Goal: Find specific page/section: Find specific page/section

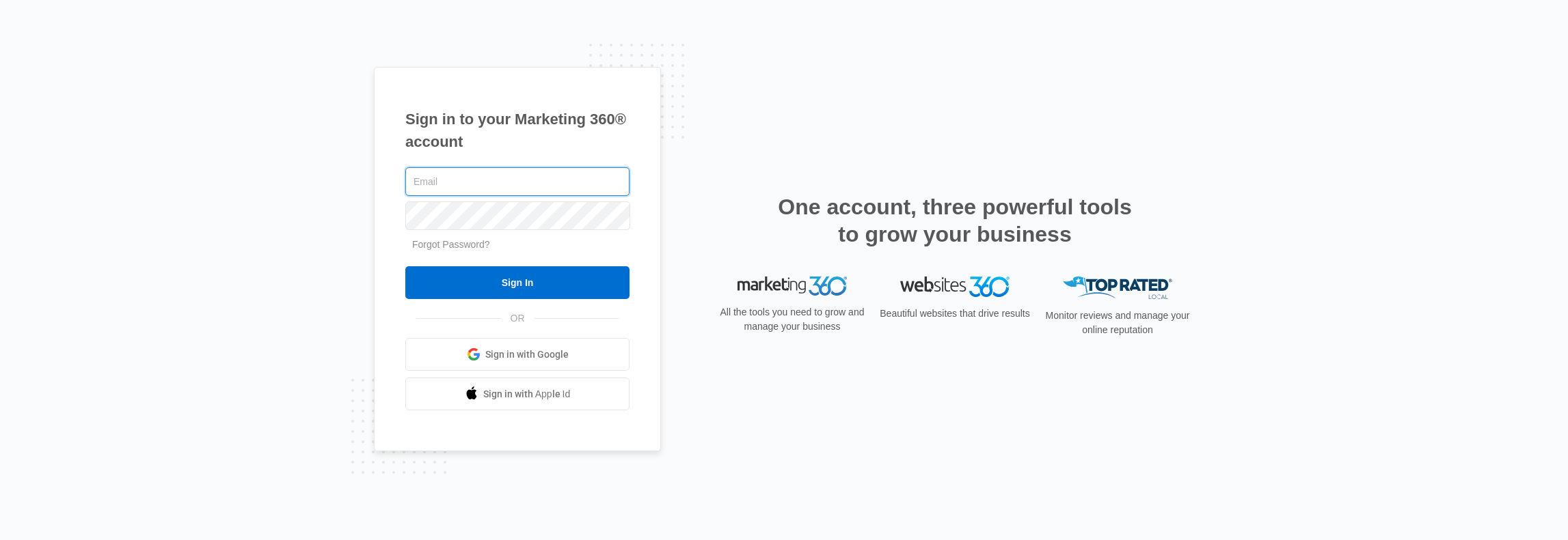
type input "[PERSON_NAME][EMAIL_ADDRESS][PERSON_NAME][DOMAIN_NAME]"
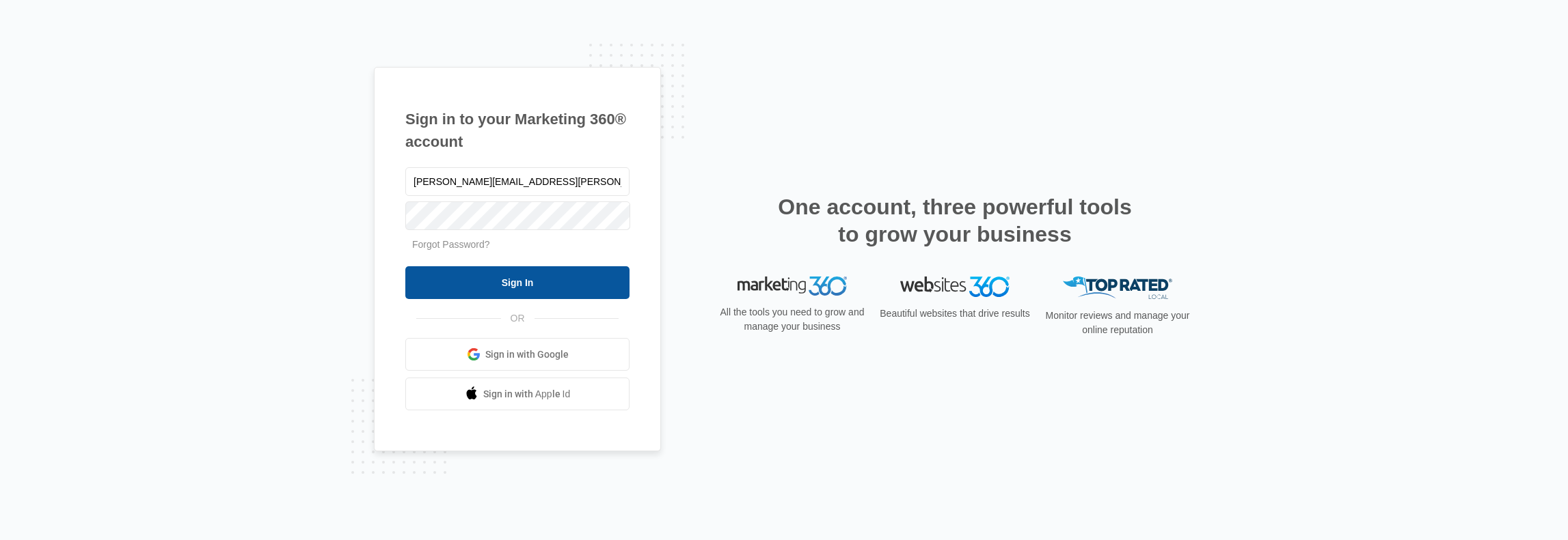
click at [531, 294] on input "Sign In" at bounding box center [517, 283] width 224 height 33
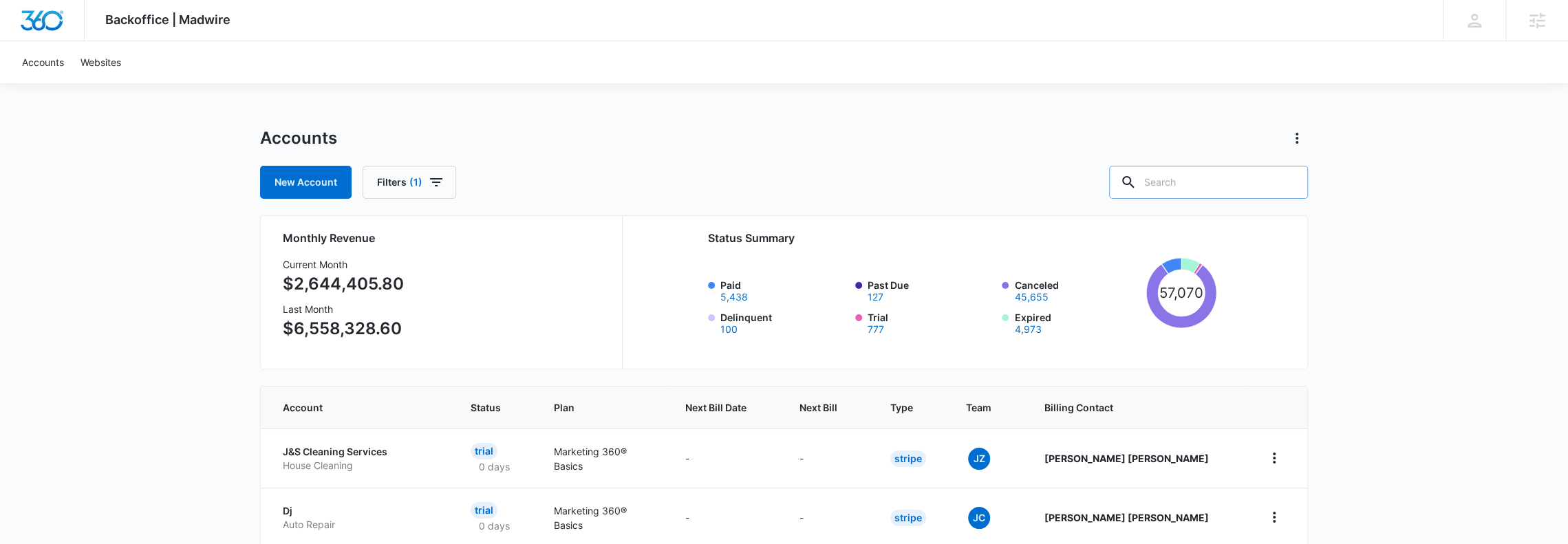
click at [1175, 189] on input "text" at bounding box center [1208, 183] width 198 height 33
type input "z"
type input "Flightline"
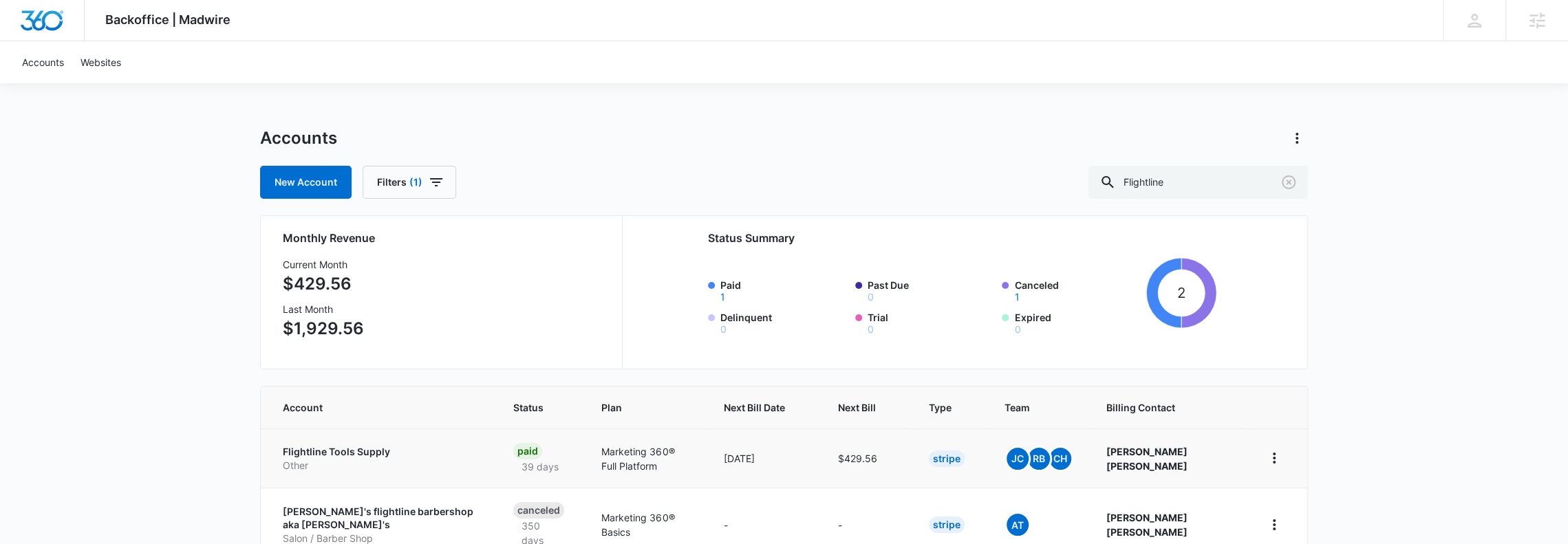
click at [348, 459] on p "Other" at bounding box center [382, 466] width 198 height 14
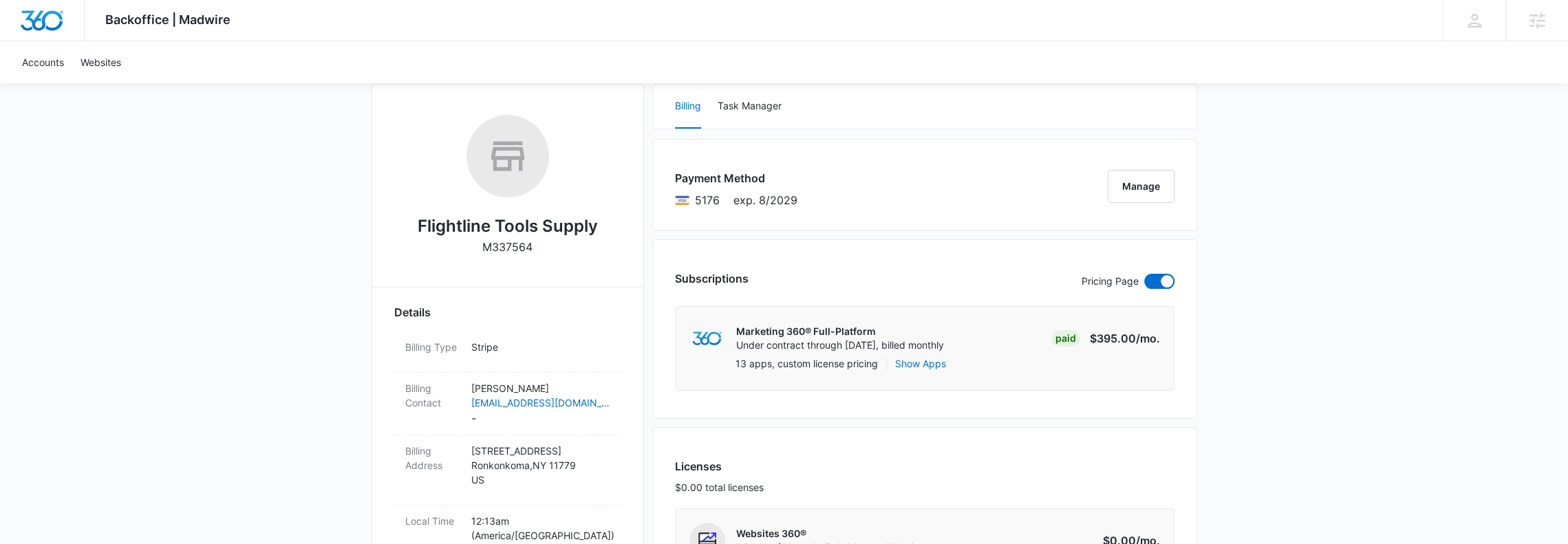
scroll to position [183, 0]
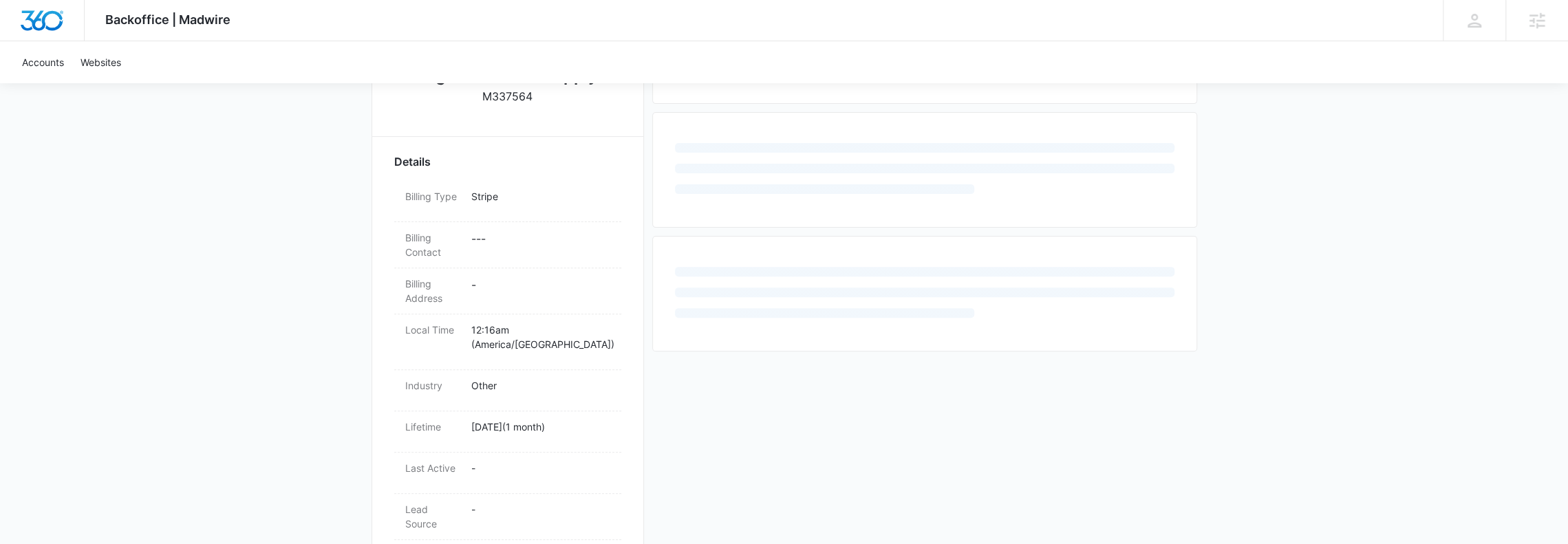
scroll to position [367, 0]
